Goal: Transaction & Acquisition: Purchase product/service

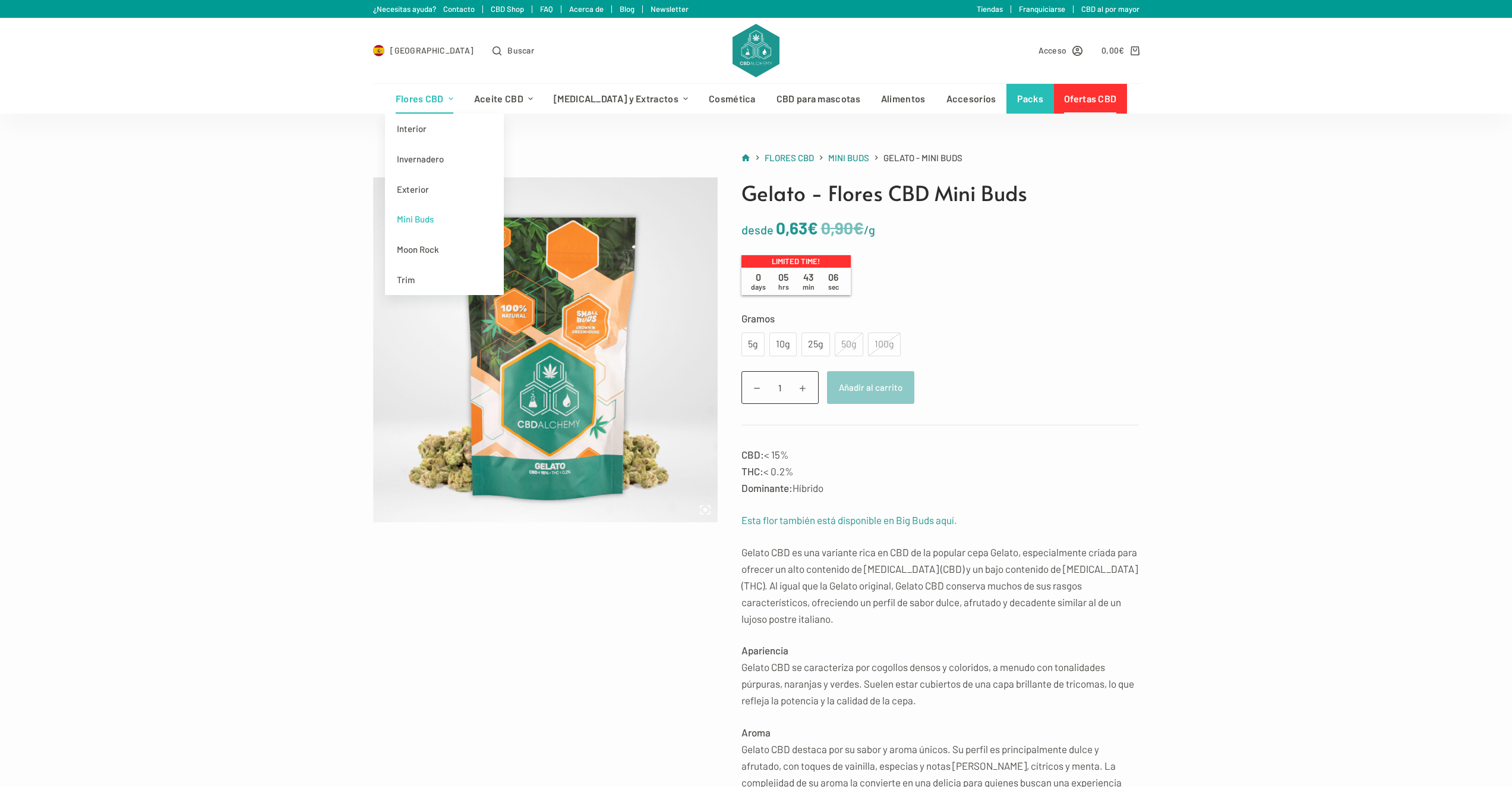
click at [460, 224] on link "Mini Buds" at bounding box center [445, 218] width 119 height 31
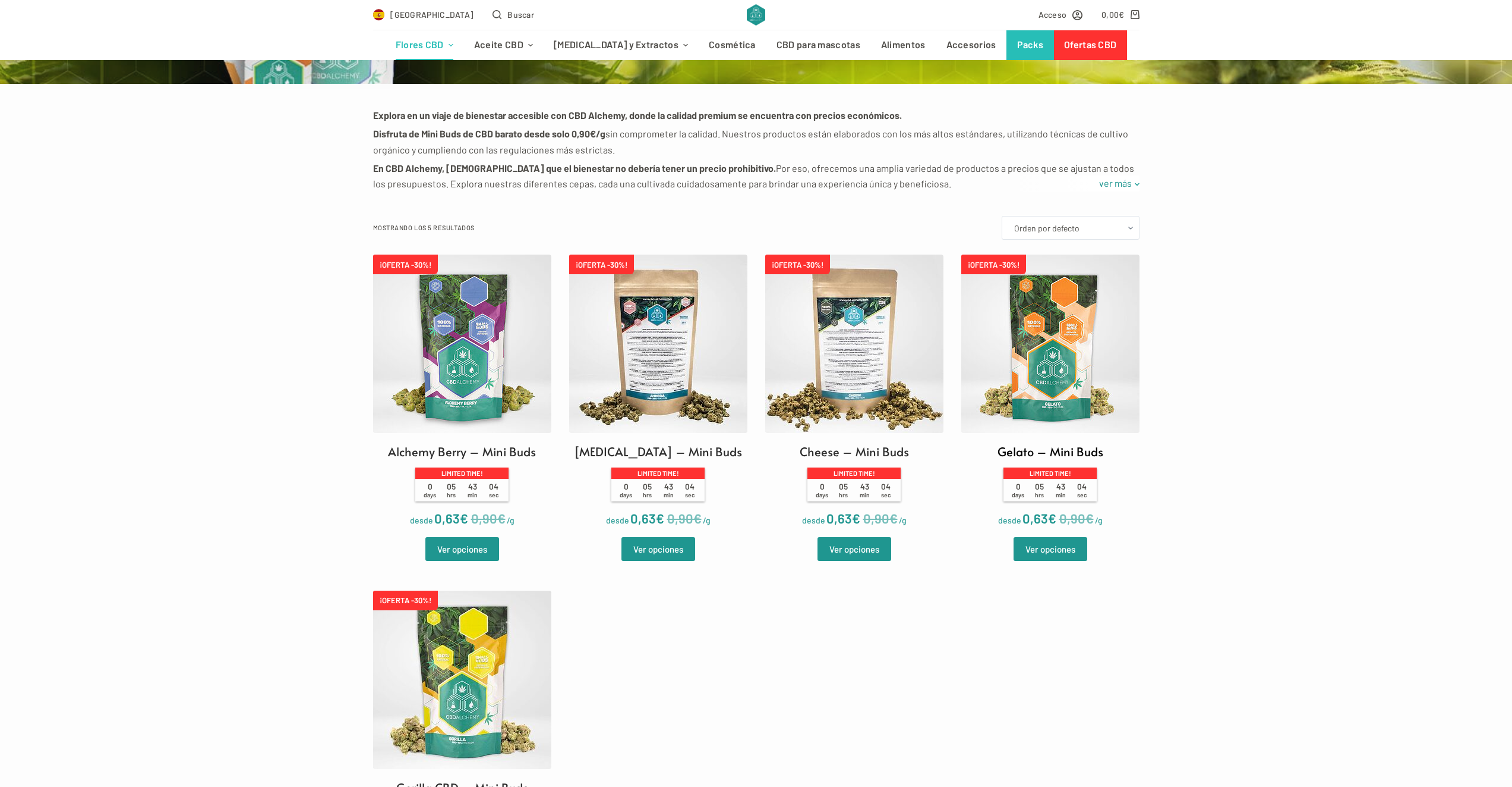
scroll to position [238, 0]
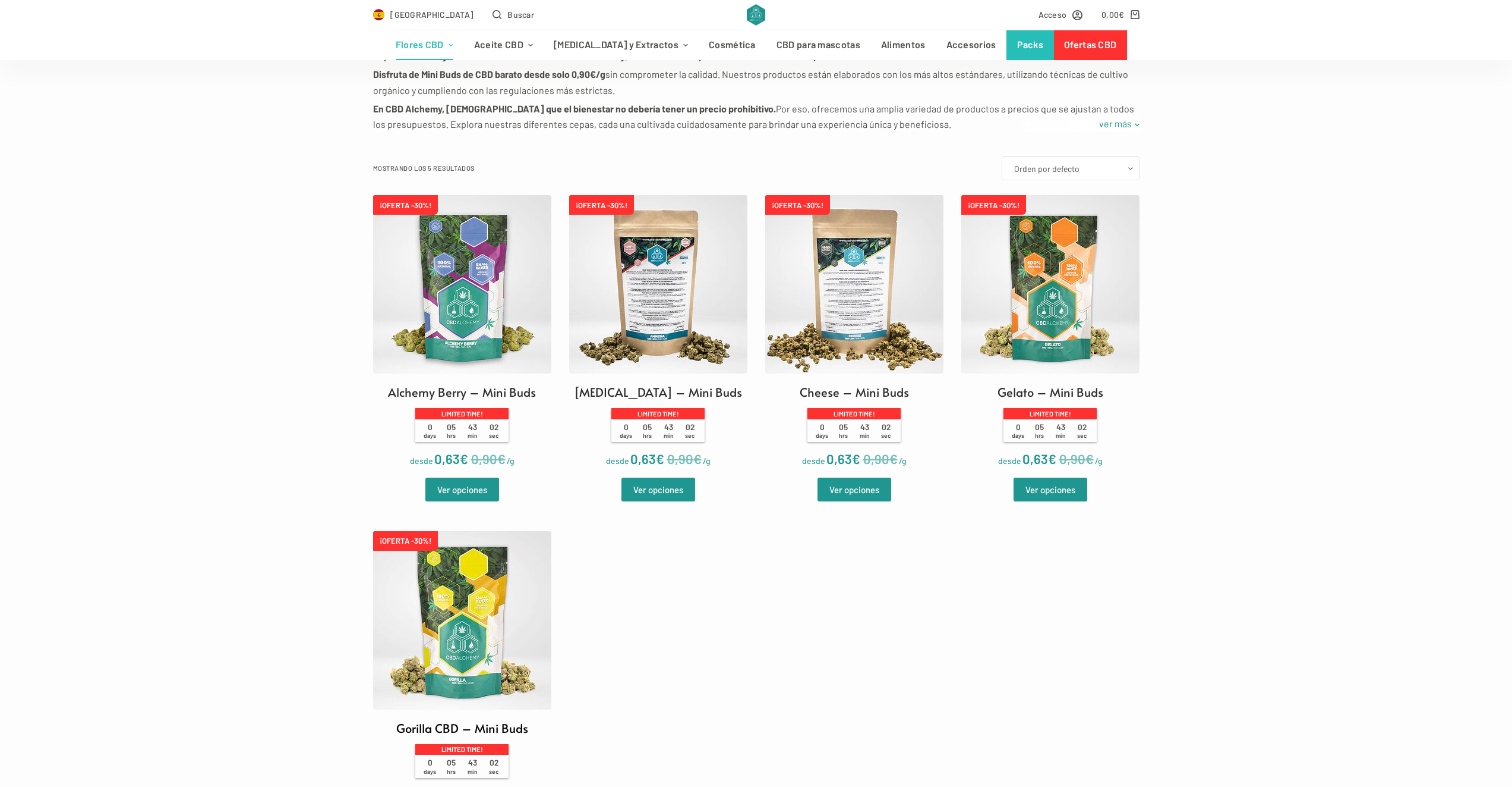
click at [470, 614] on img at bounding box center [463, 620] width 178 height 179
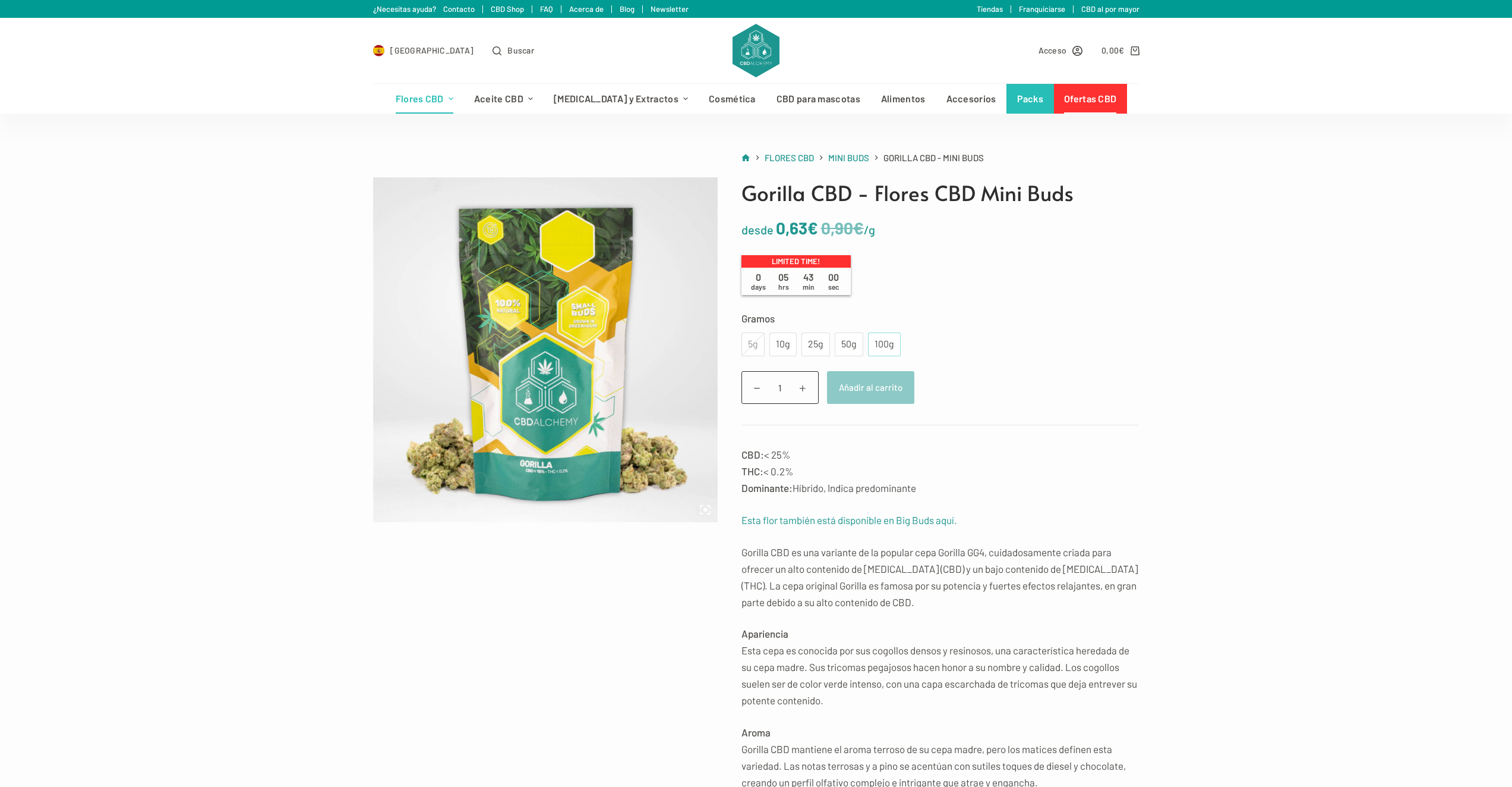
click at [895, 351] on div "100g" at bounding box center [884, 344] width 33 height 23
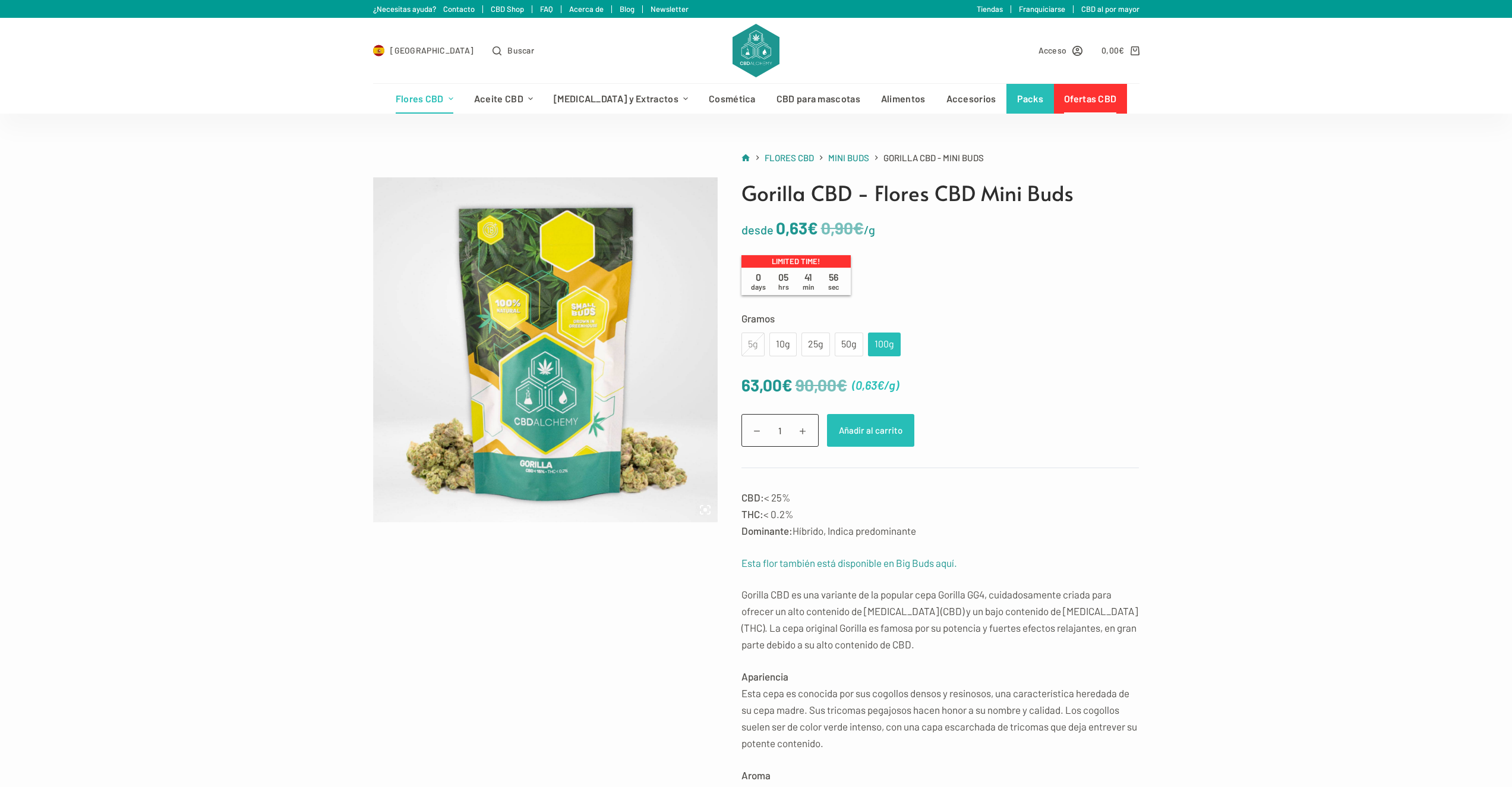
click at [883, 435] on button "Añadir al carrito" at bounding box center [871, 430] width 88 height 33
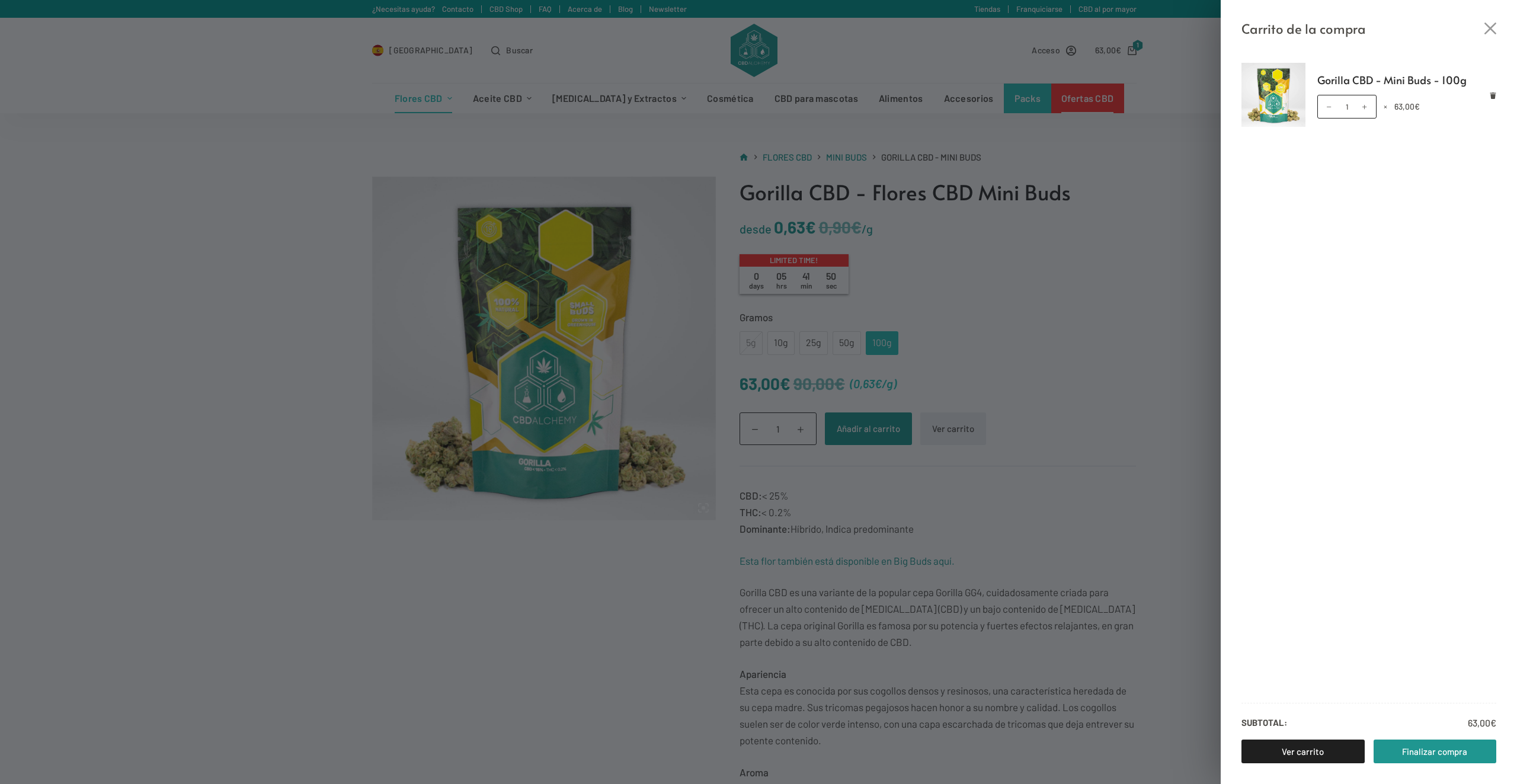
click at [1181, 203] on div "Carrito de la compra Gorilla CBD - Mini Buds - 100g Gorilla CBD - Mini Buds - 1…" at bounding box center [758, 392] width 1517 height 784
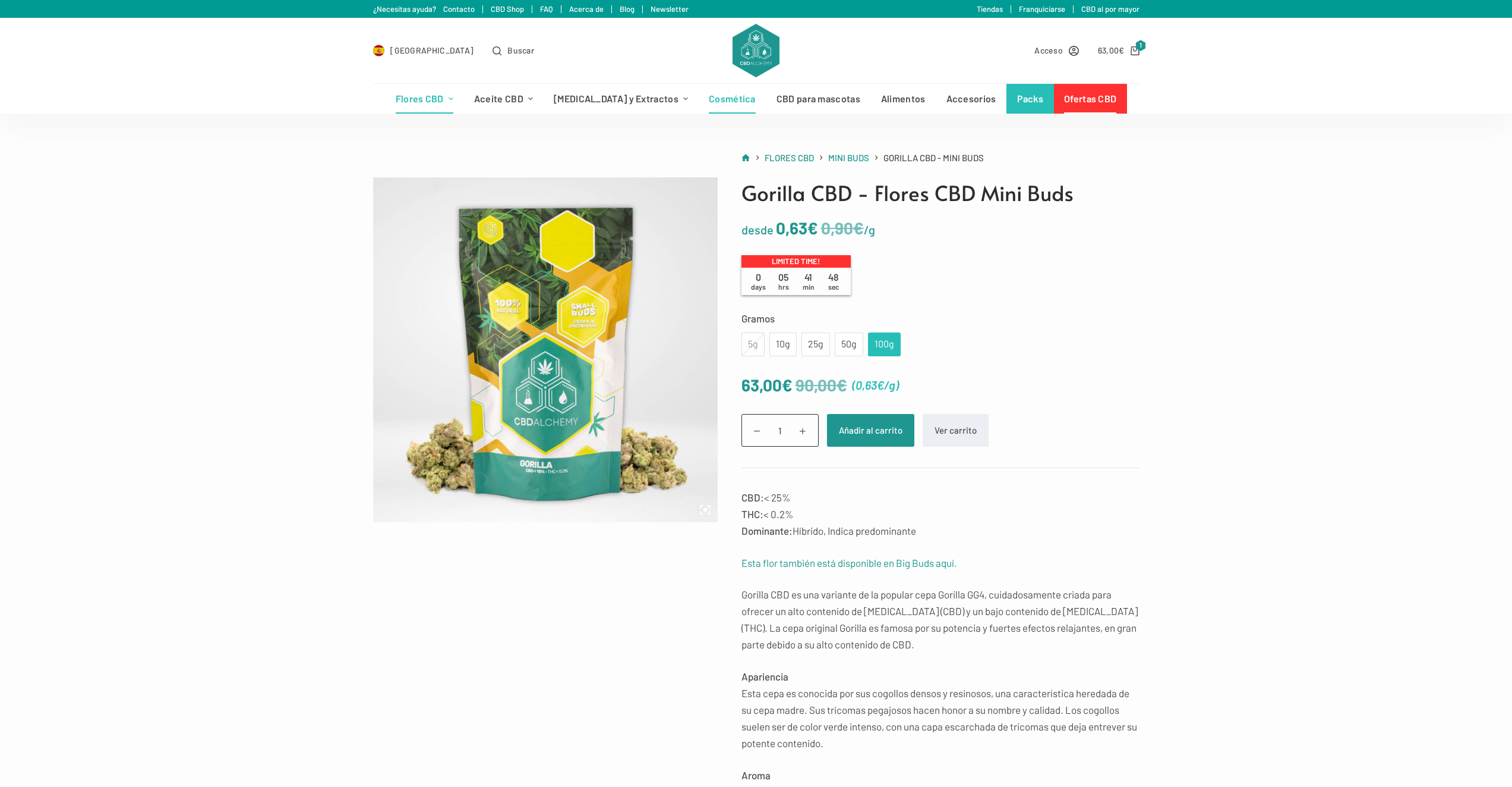
click at [720, 99] on link "Cosmética" at bounding box center [733, 99] width 68 height 30
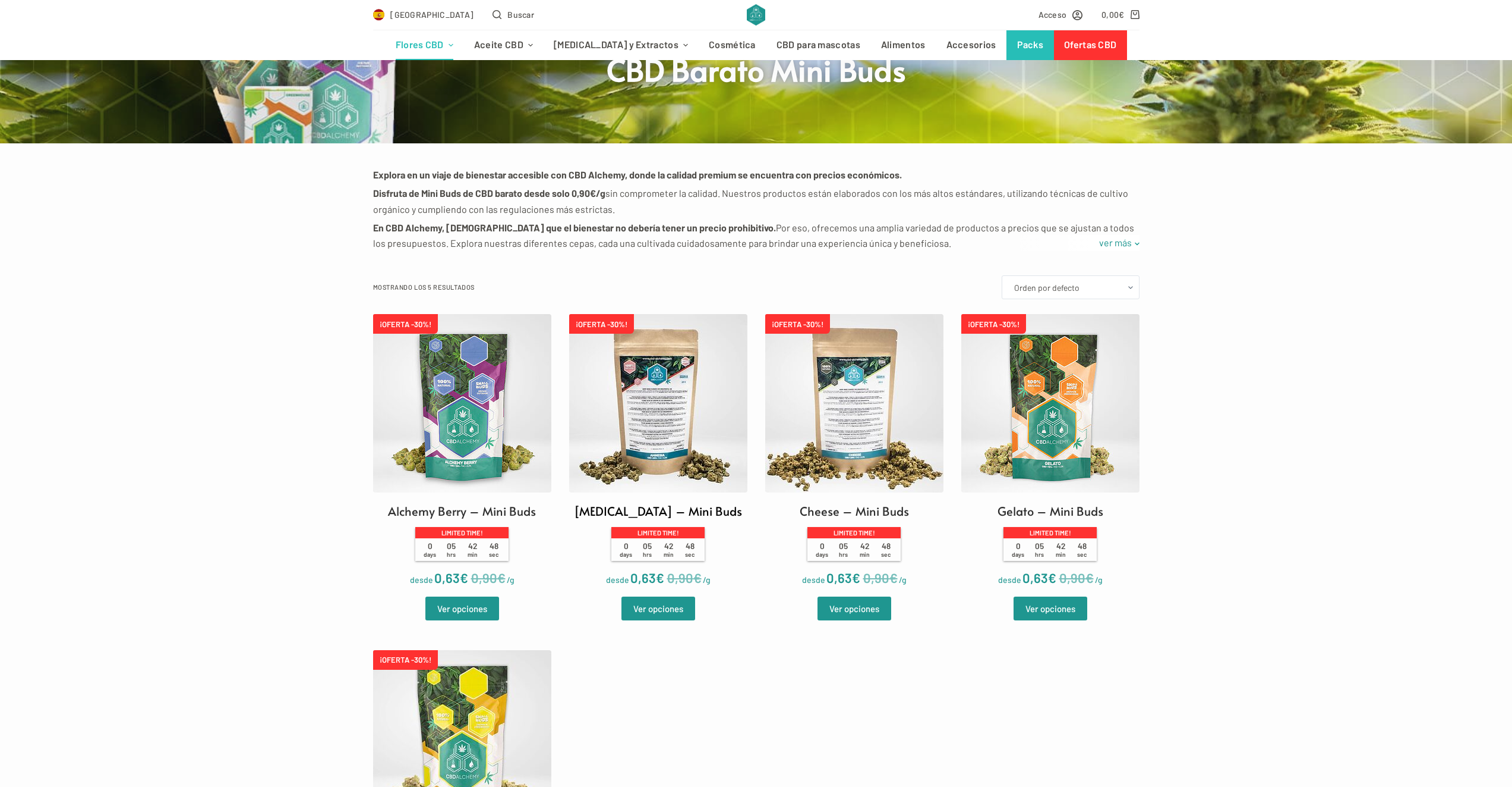
scroll to position [238, 0]
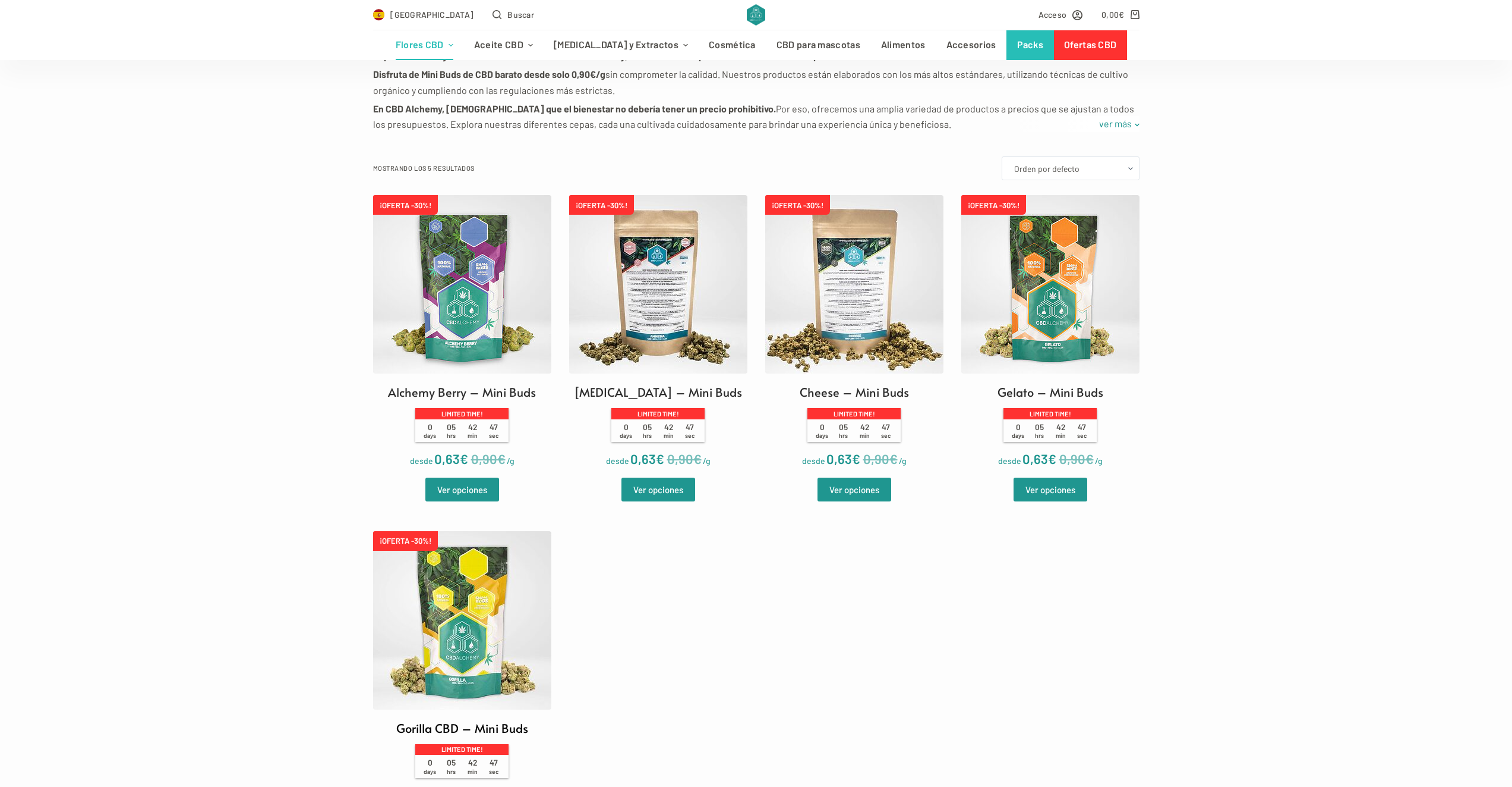
click at [455, 566] on img at bounding box center [463, 620] width 178 height 179
click at [1024, 258] on img at bounding box center [1051, 284] width 178 height 179
click at [653, 305] on img at bounding box center [658, 284] width 178 height 179
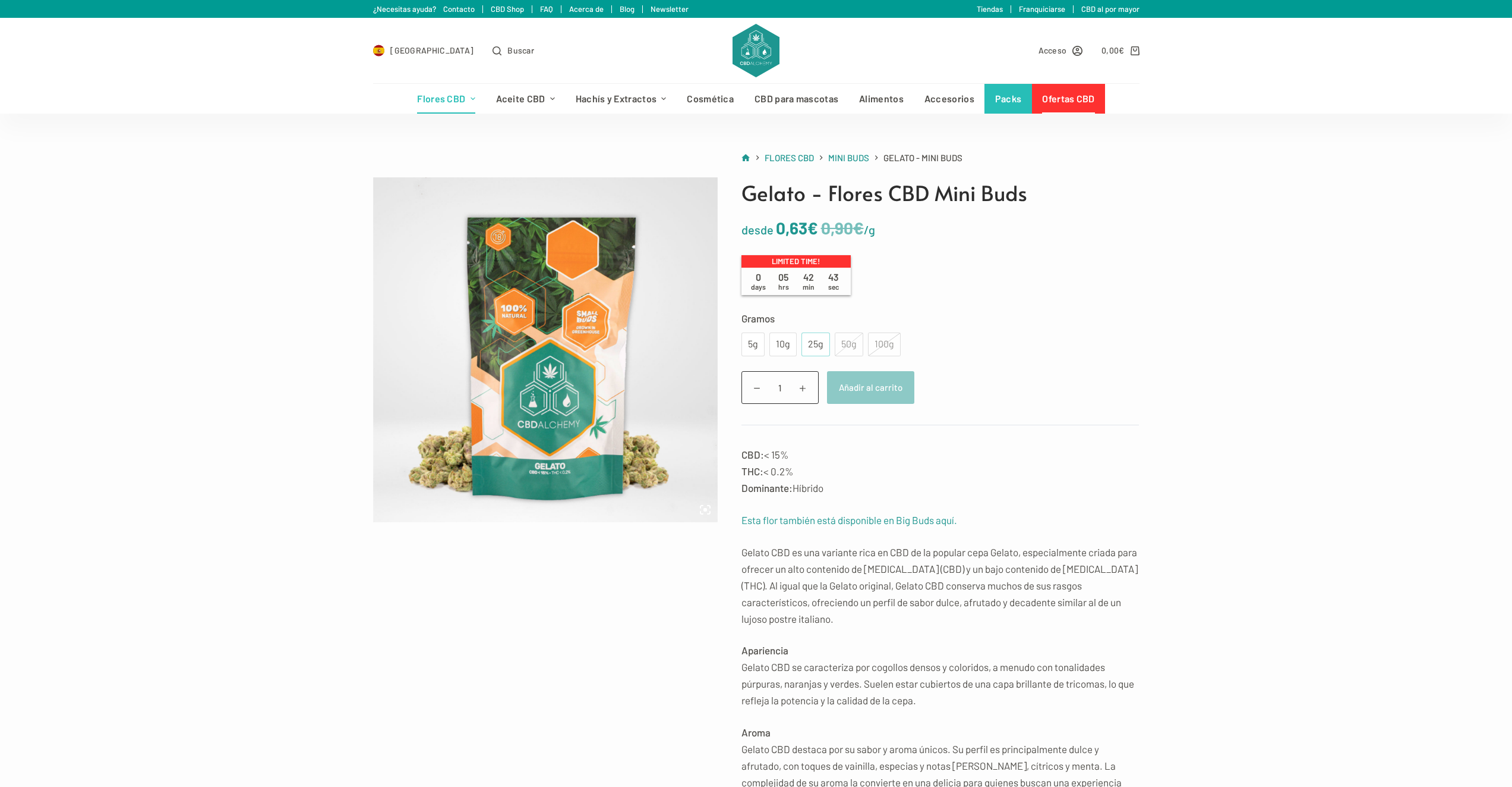
click at [812, 343] on div "25g" at bounding box center [815, 345] width 14 height 16
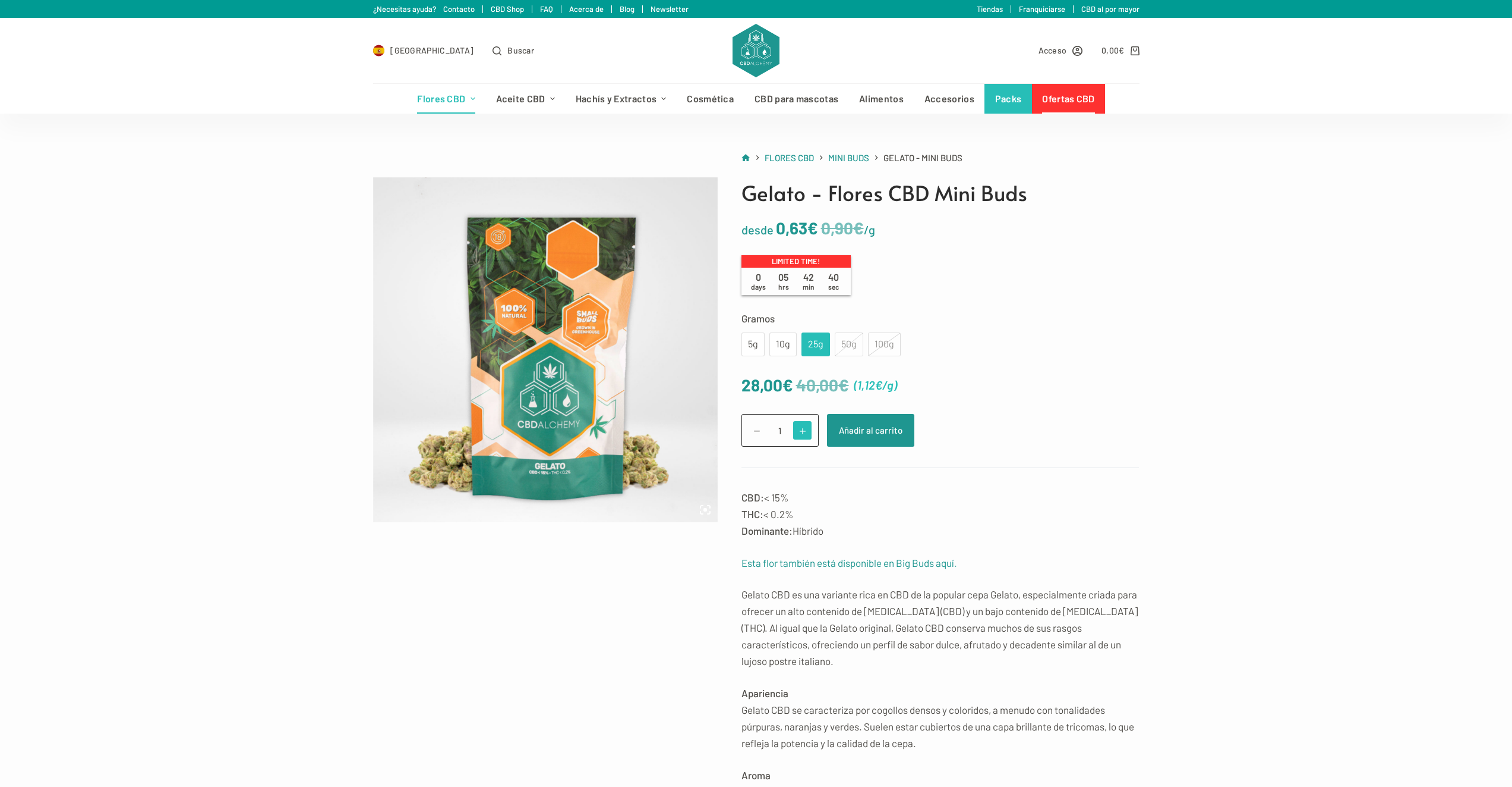
click at [805, 431] on span at bounding box center [803, 431] width 19 height 19
type input "3"
click at [869, 436] on button "Añadir al carrito" at bounding box center [871, 430] width 88 height 33
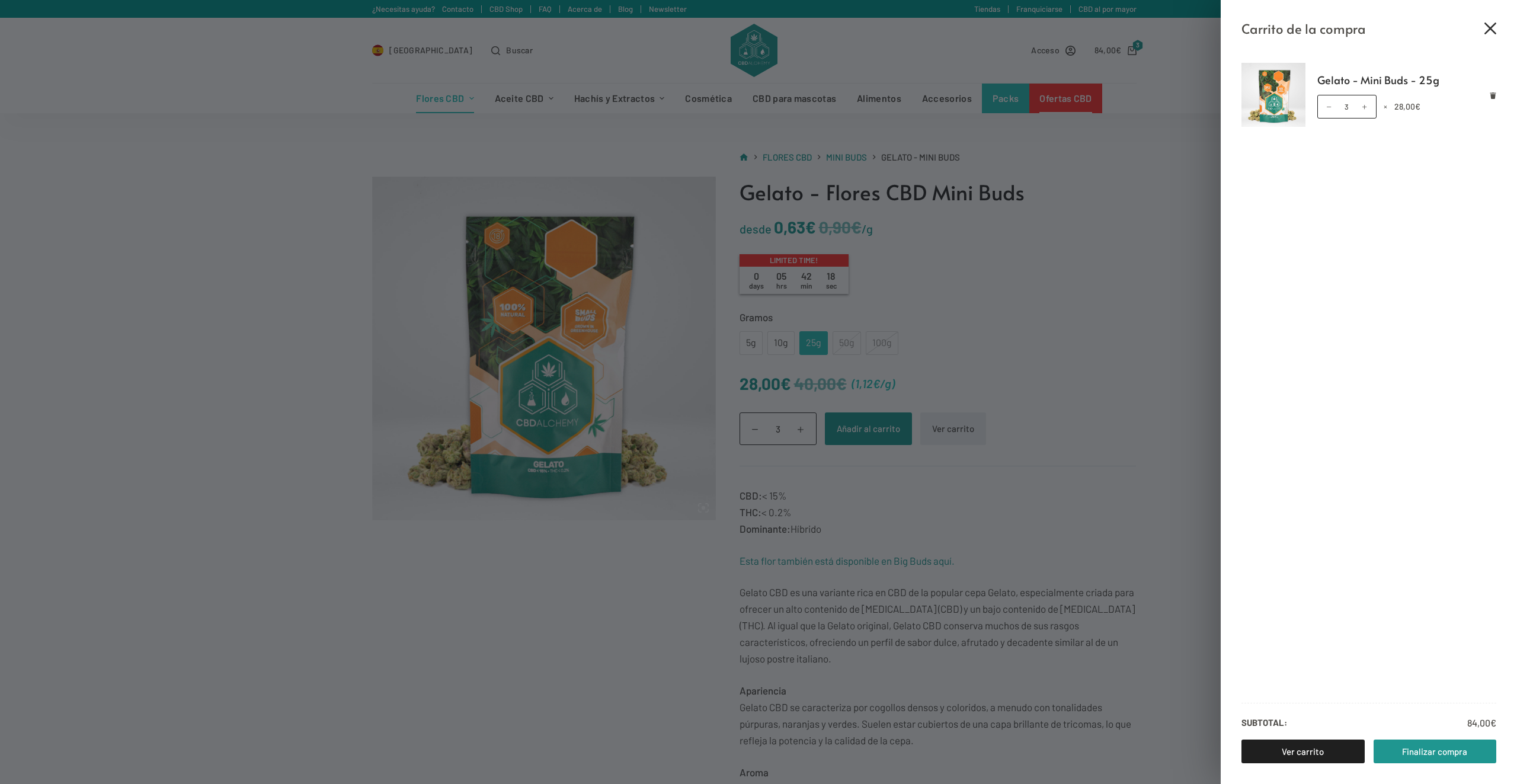
click at [1488, 27] on icon "Cerrar el cajón del carrito" at bounding box center [1490, 28] width 12 height 12
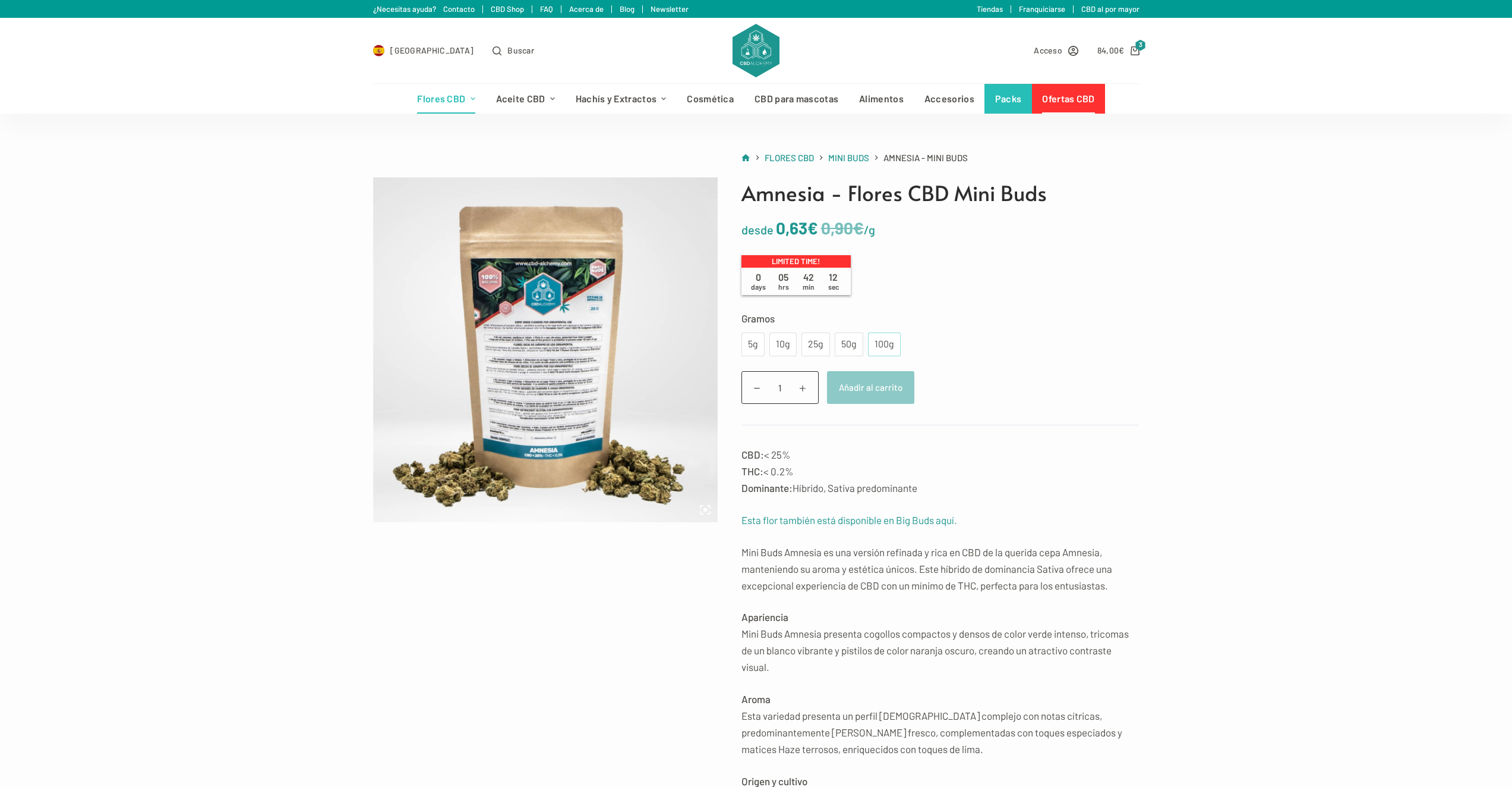
click at [887, 337] on div "100g" at bounding box center [884, 345] width 19 height 16
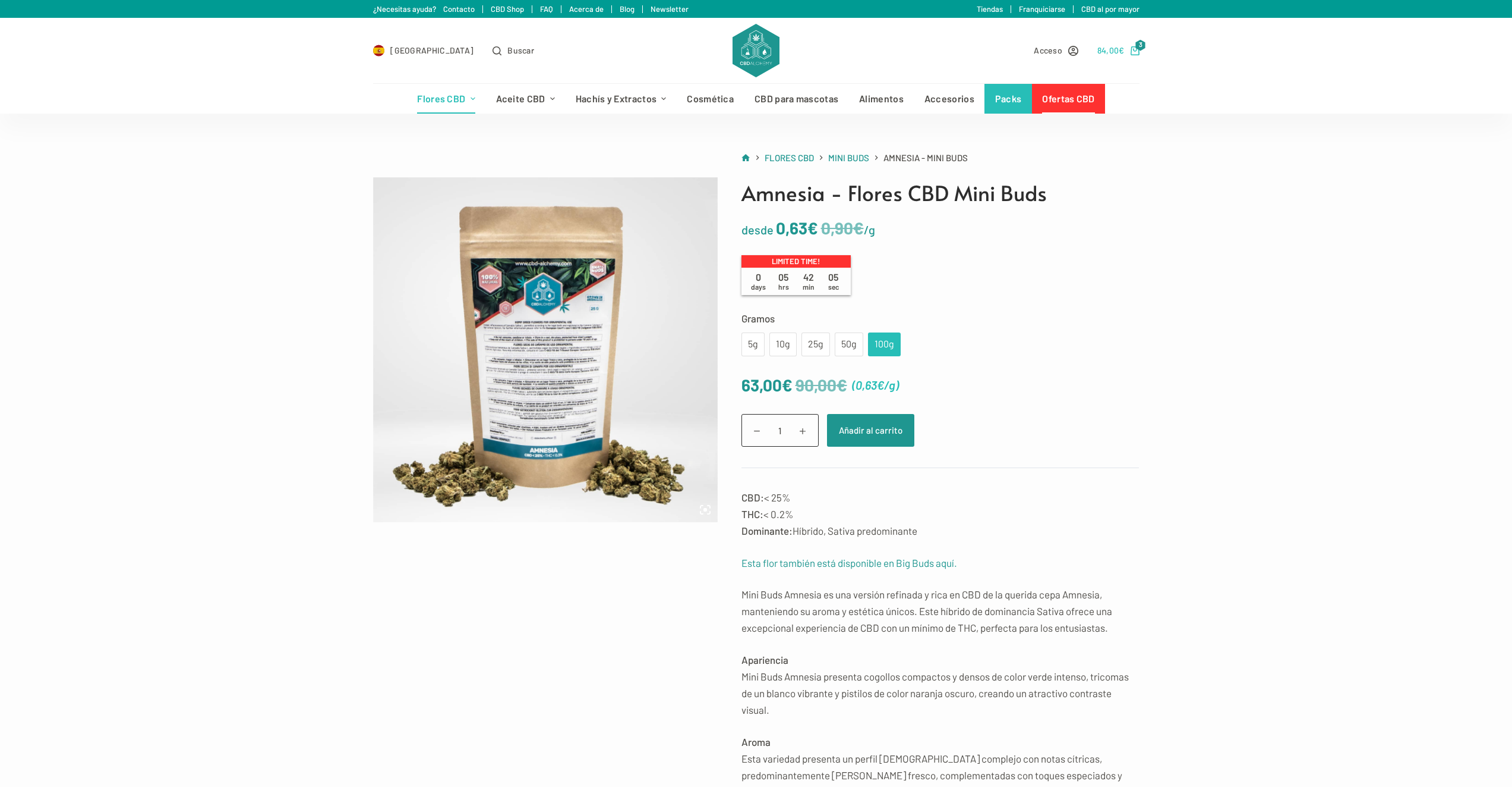
click at [1135, 45] on link "84,00 € 3" at bounding box center [1118, 49] width 42 height 13
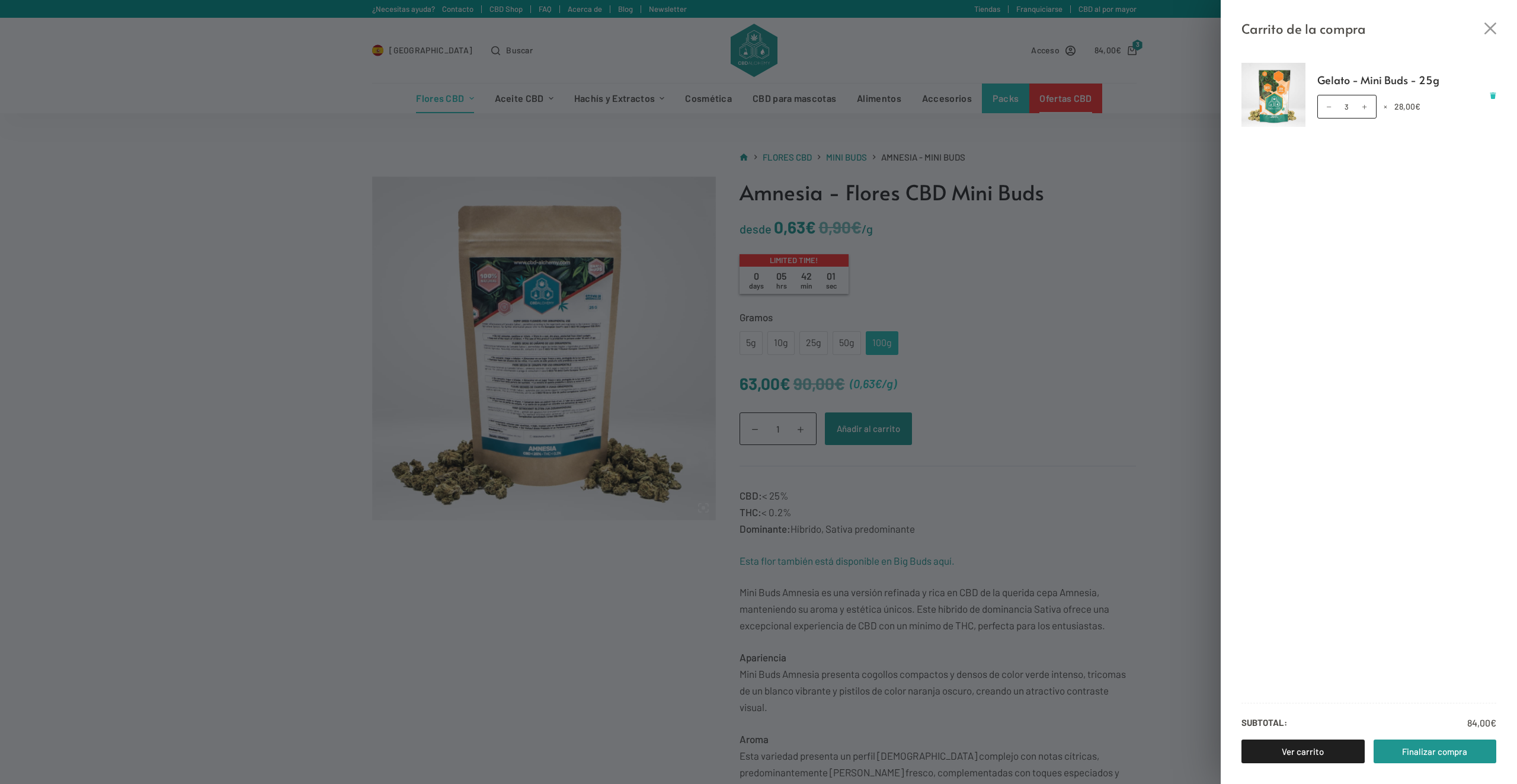
click at [1494, 94] on icon "Eliminar Gelato - Mini Buds - 25g del carrito" at bounding box center [1493, 95] width 6 height 6
click at [1455, 751] on link "Finalizar compra" at bounding box center [1435, 751] width 123 height 23
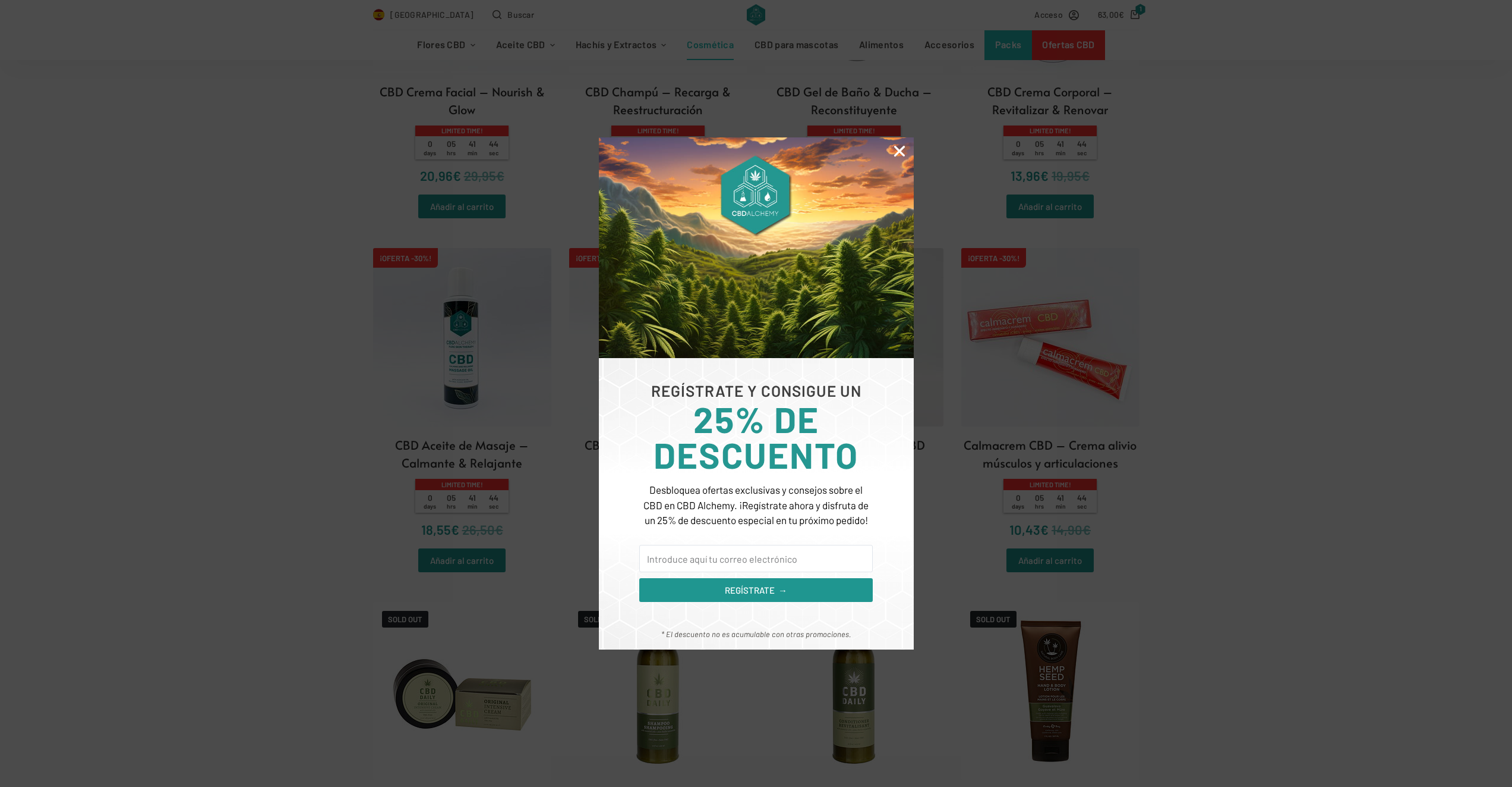
scroll to position [1011, 0]
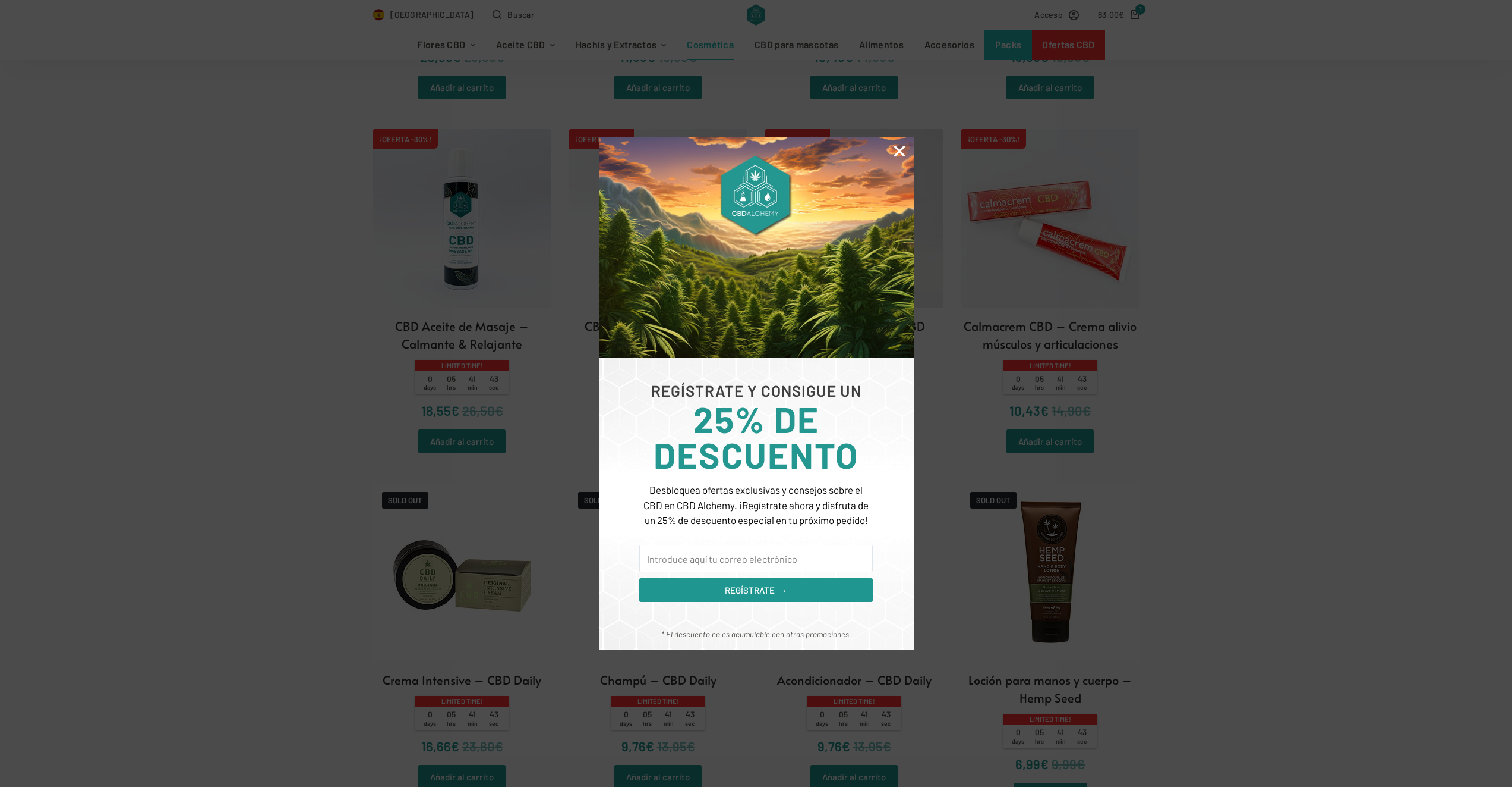
click at [902, 146] on icon "Close" at bounding box center [900, 151] width 16 height 16
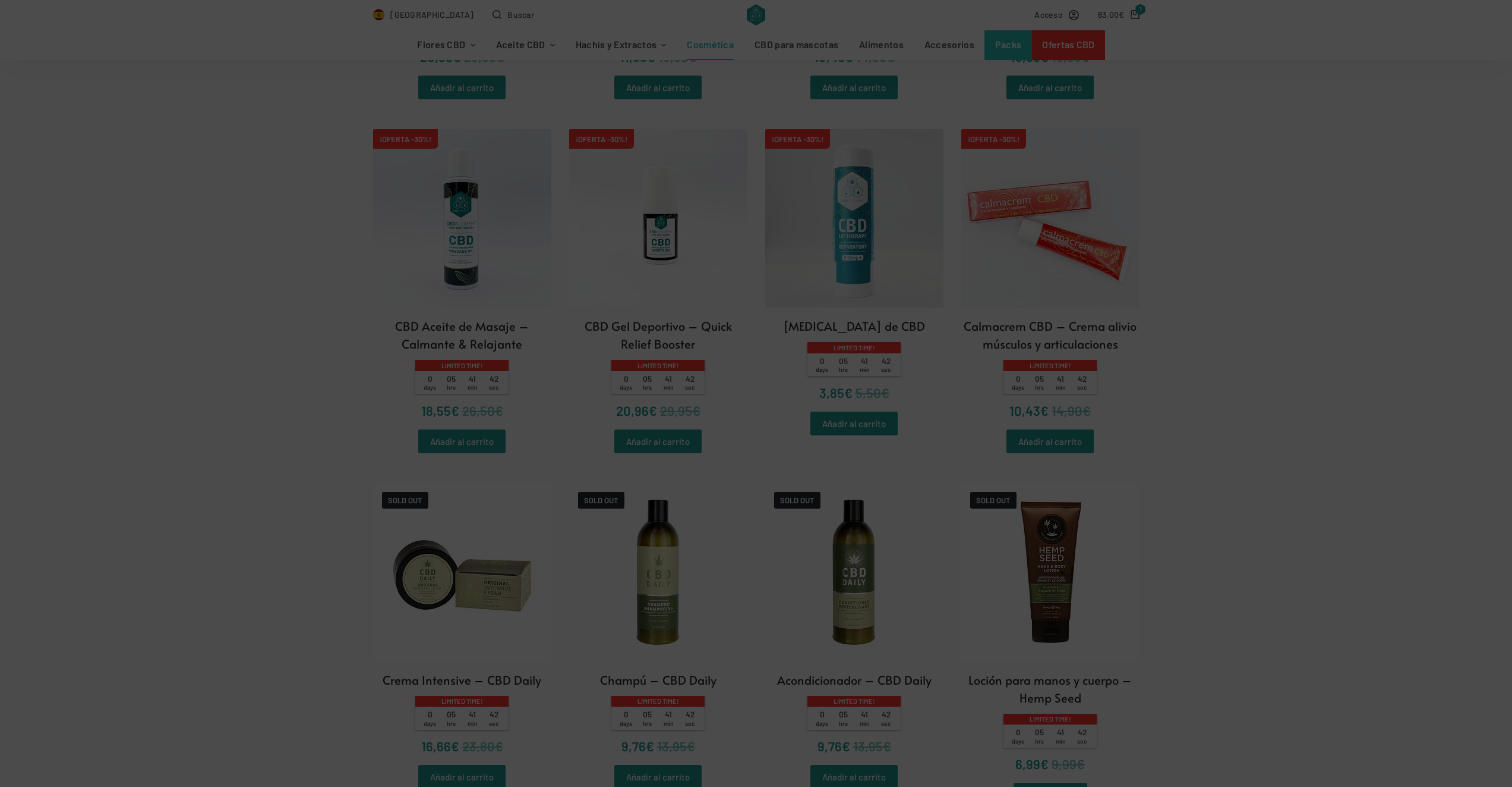
scroll to position [1190, 0]
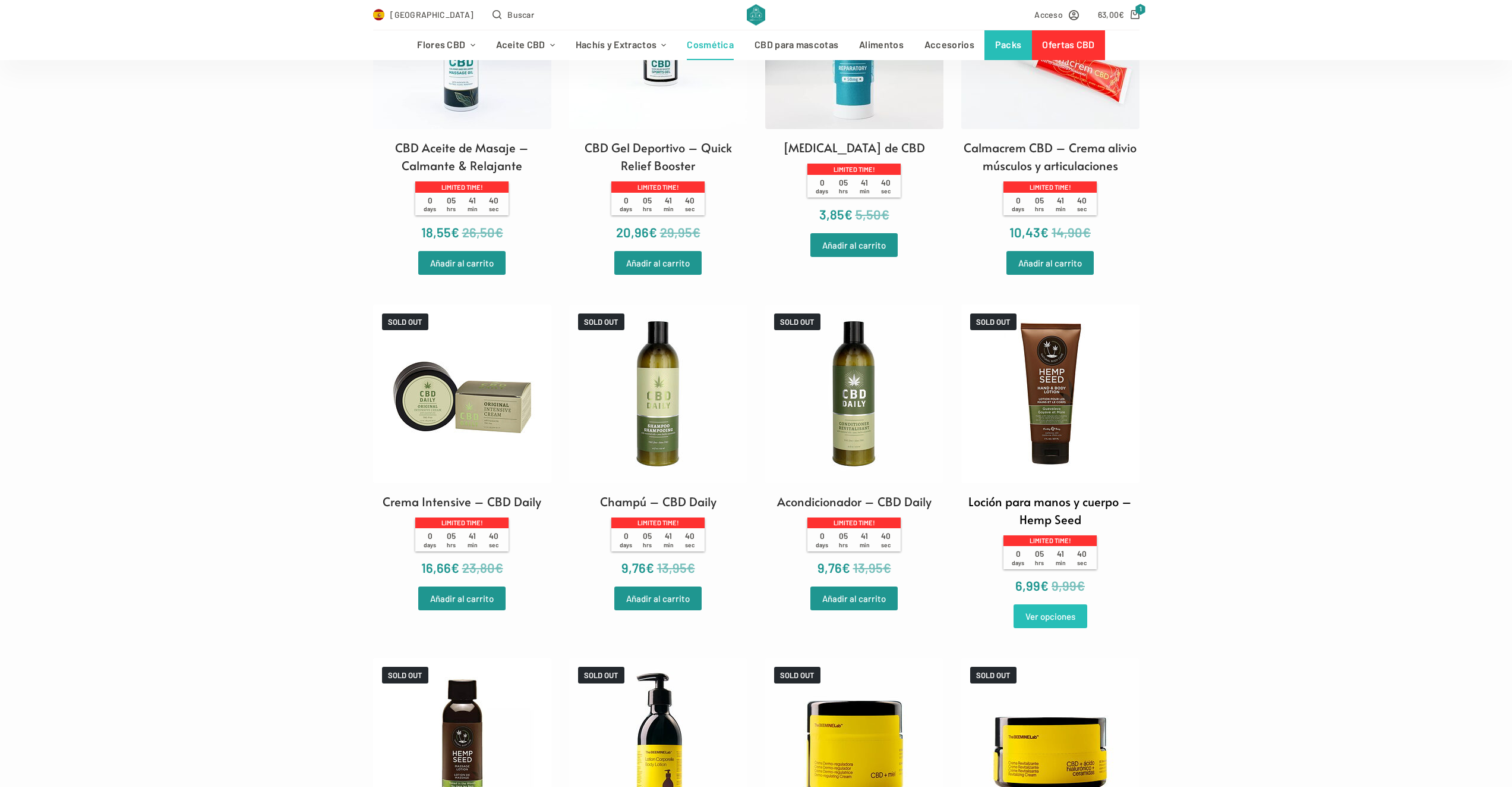
click at [1053, 612] on link "Ver opciones" at bounding box center [1050, 616] width 74 height 23
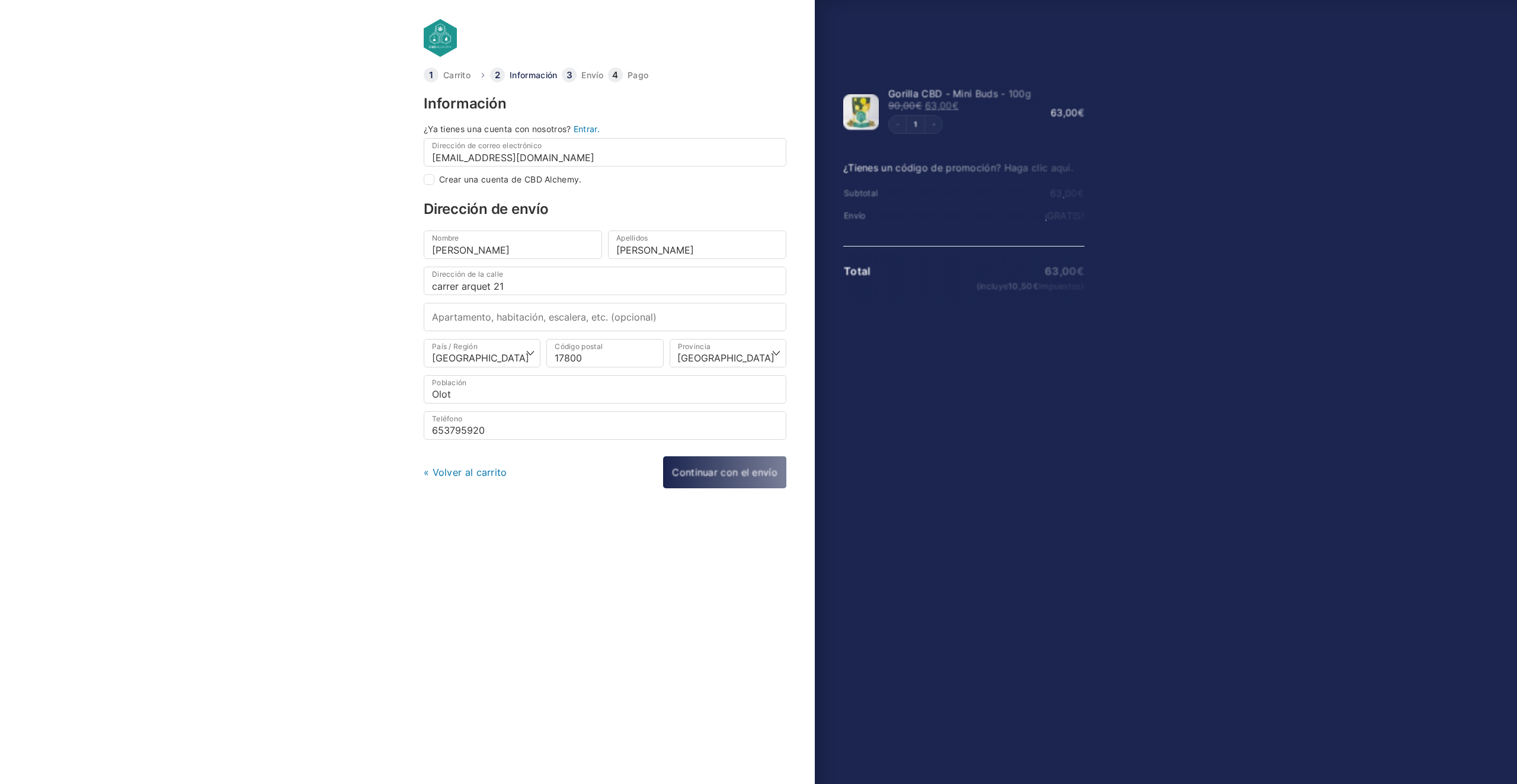
select select "B"
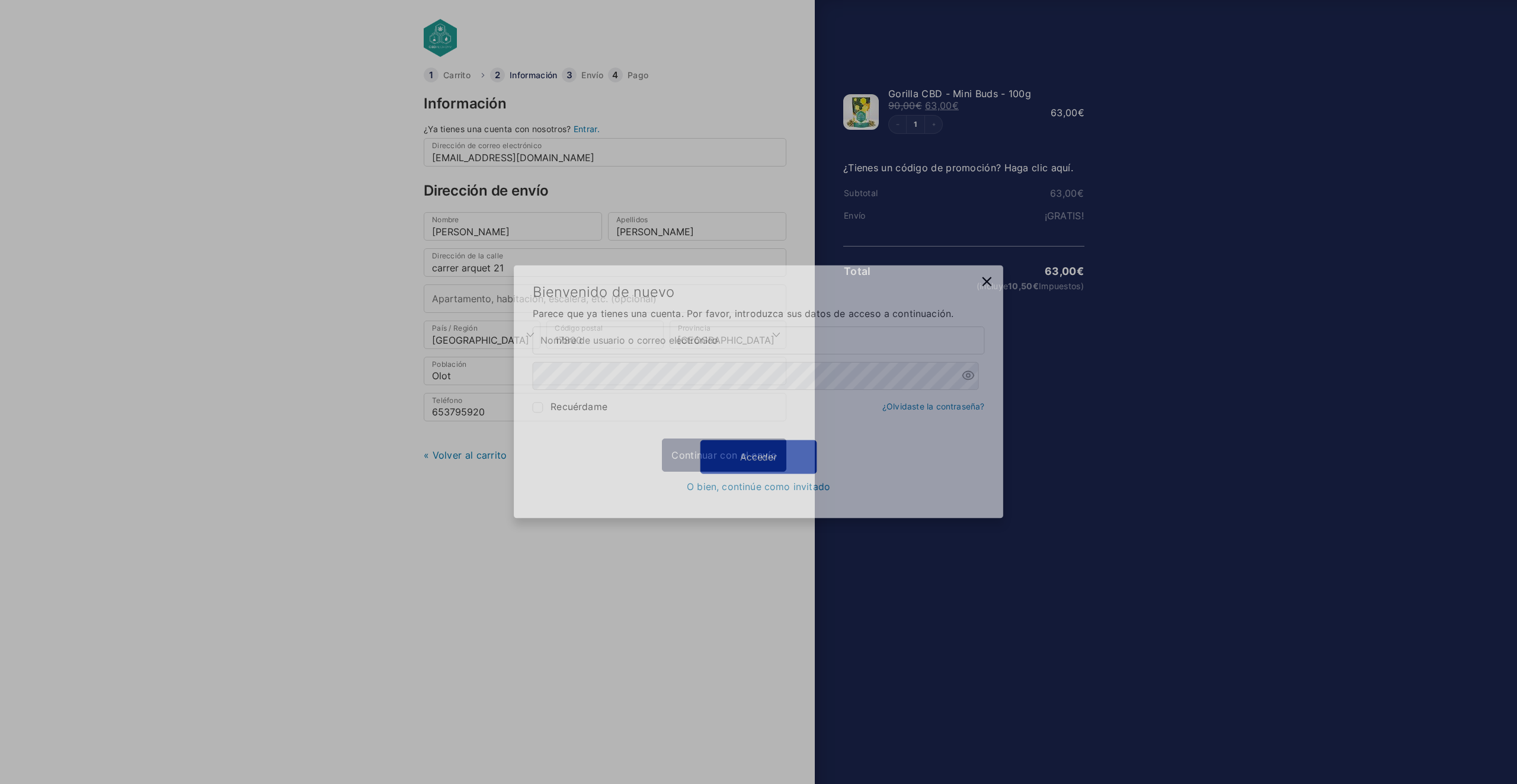
type input "[EMAIL_ADDRESS][DOMAIN_NAME]"
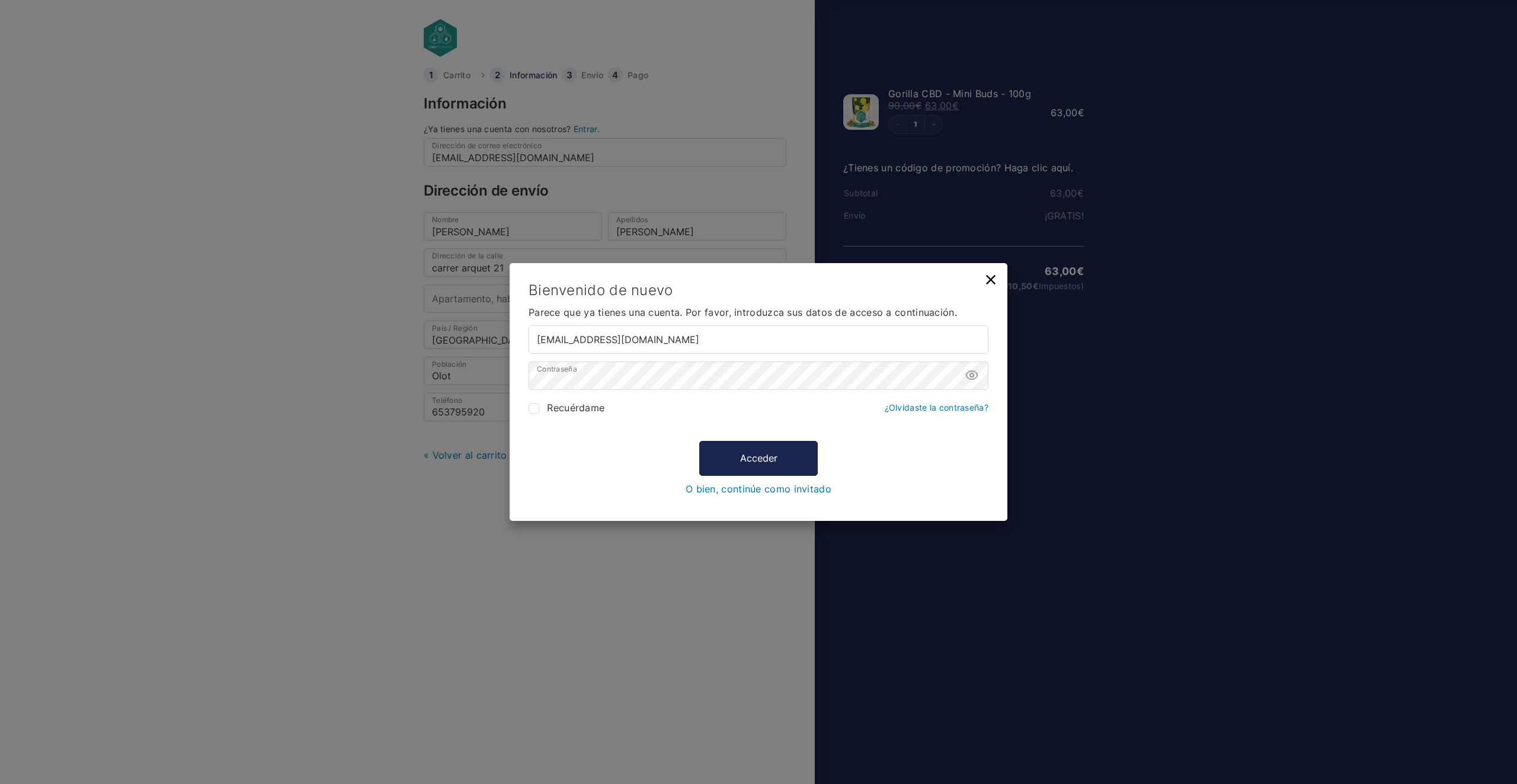
click at [573, 406] on span "Recuérdame" at bounding box center [576, 407] width 58 height 12
click at [539, 406] on input "Recuérdame" at bounding box center [534, 408] width 11 height 11
checkbox input "true"
click at [782, 466] on button "Acceder" at bounding box center [758, 459] width 119 height 34
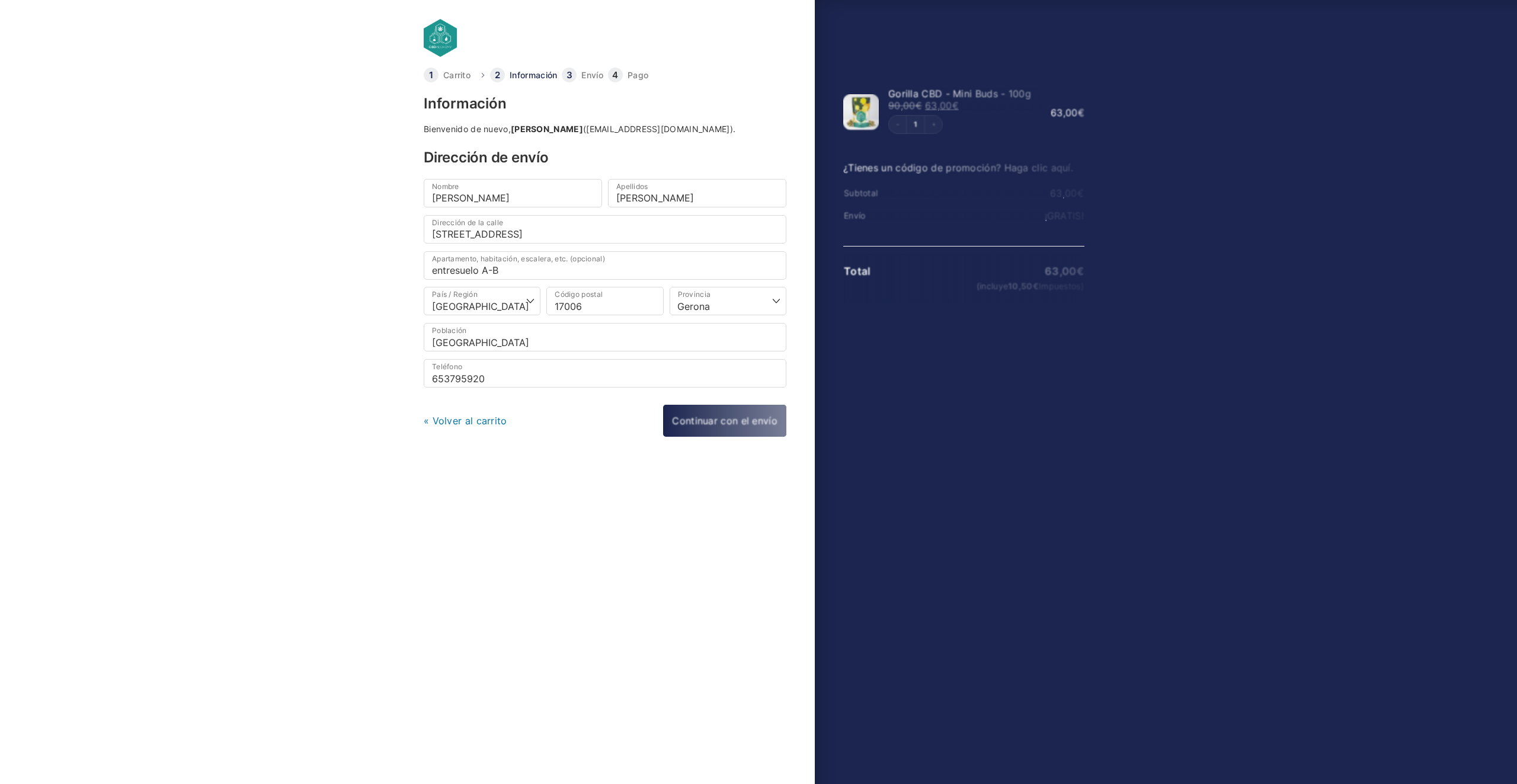
select select "GI"
click at [755, 425] on link "Continuar con el envío" at bounding box center [723, 421] width 124 height 34
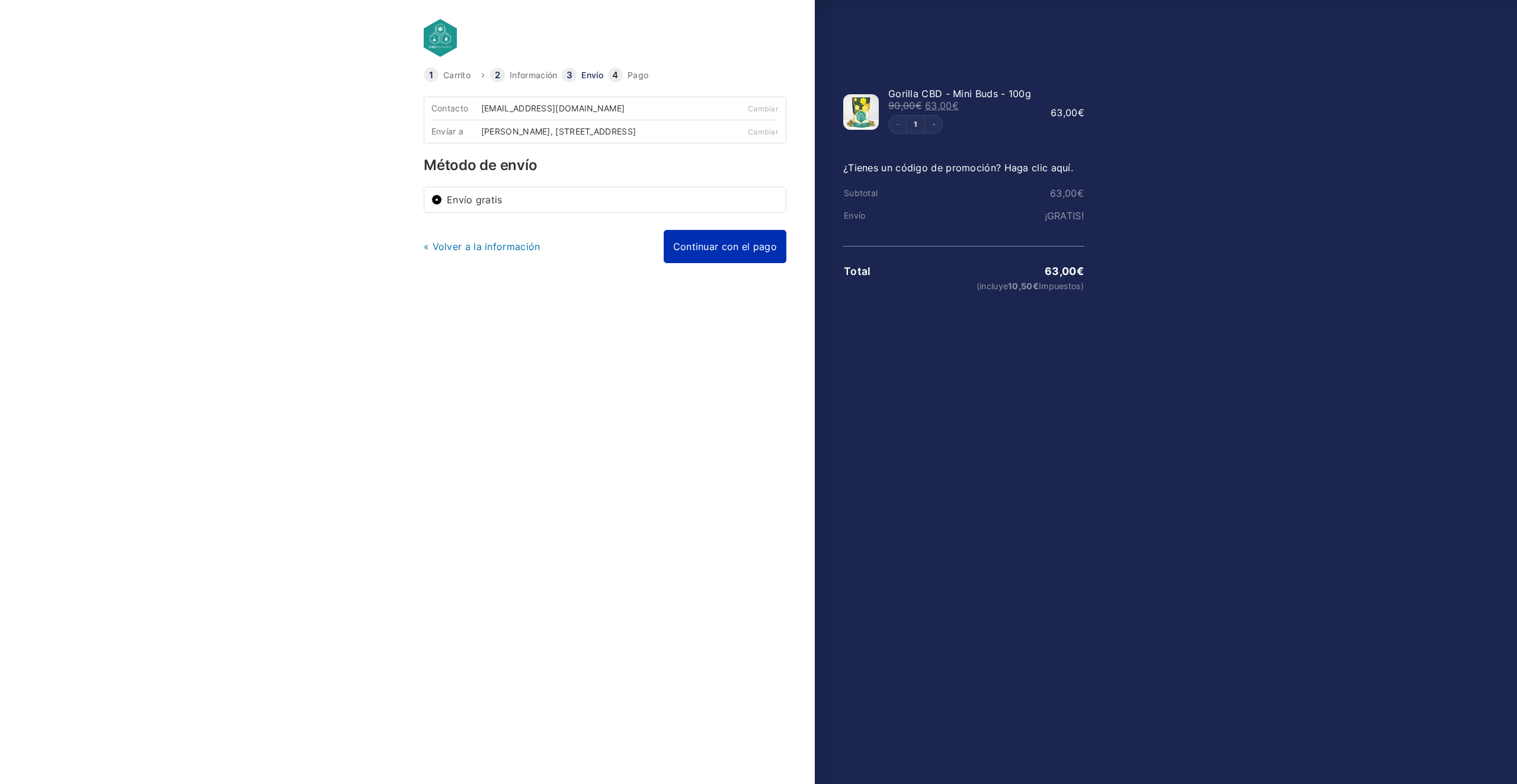
click at [730, 254] on link "Continuar con el pago" at bounding box center [724, 247] width 123 height 34
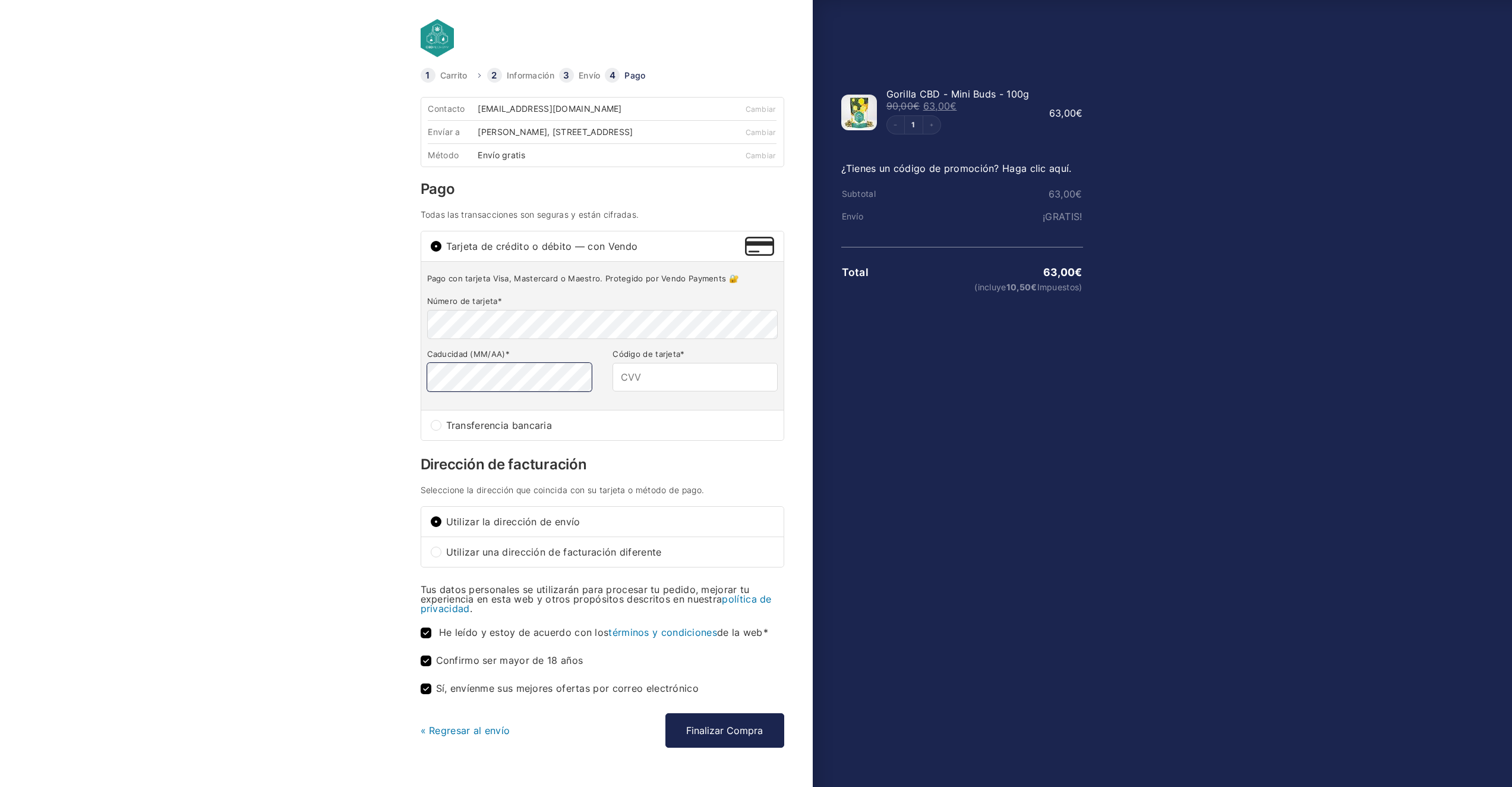
type input "749"
click at [733, 742] on button "Finalizar Compra" at bounding box center [725, 730] width 119 height 34
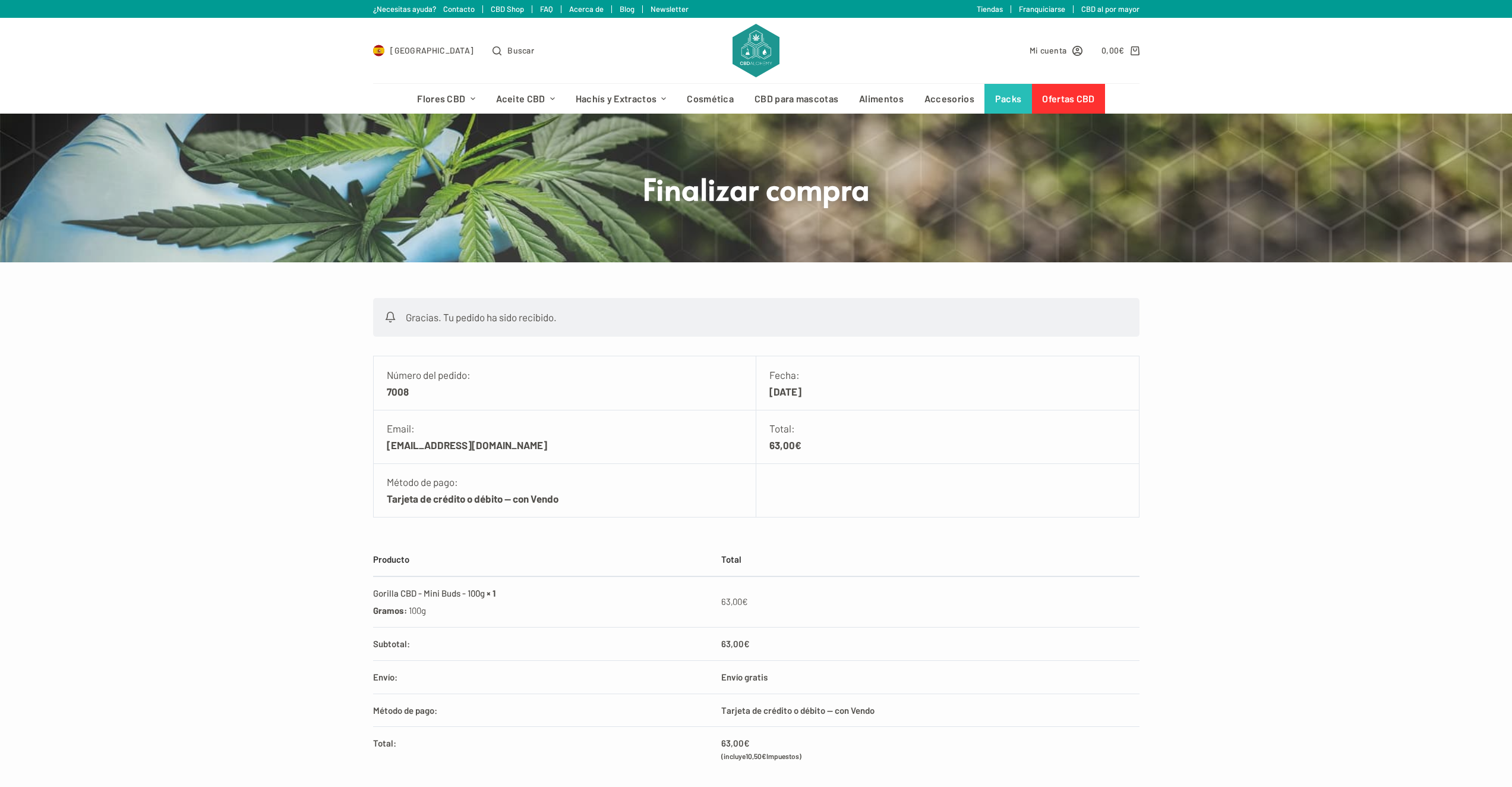
scroll to position [60, 0]
